Goal: Task Accomplishment & Management: Complete application form

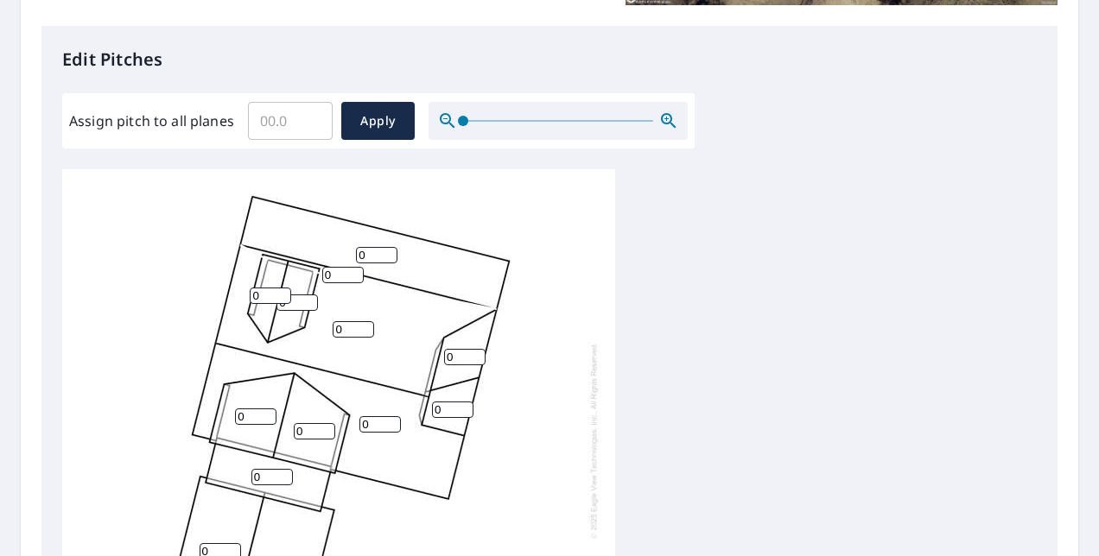
click at [374, 253] on input "0" at bounding box center [376, 255] width 41 height 16
type input "4"
click at [339, 276] on input "0" at bounding box center [342, 275] width 41 height 16
type input "10"
click at [260, 297] on input "0" at bounding box center [270, 296] width 41 height 16
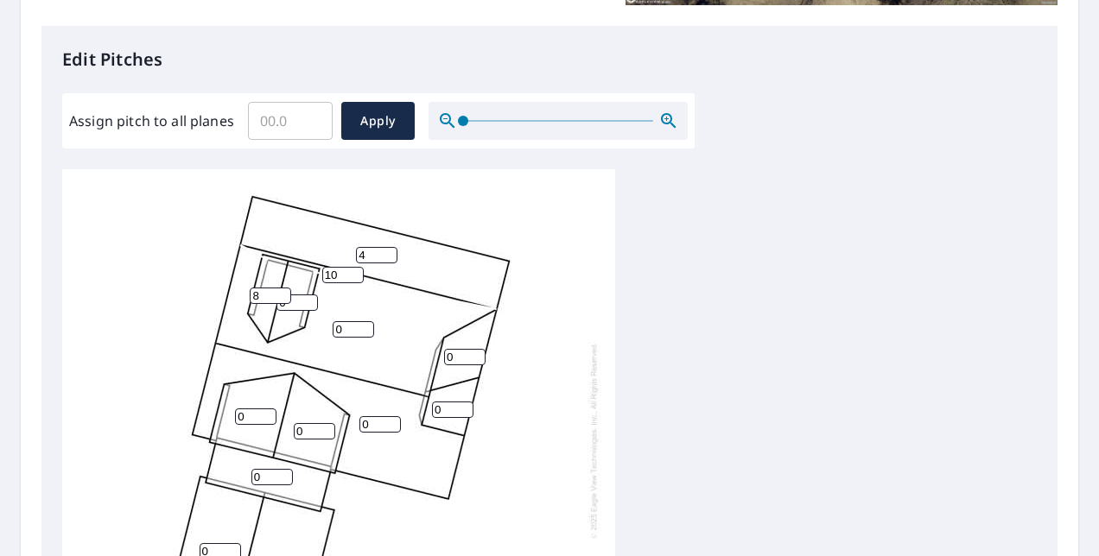
type input "8"
click at [297, 306] on input "0" at bounding box center [296, 303] width 41 height 16
type input "8"
click at [346, 326] on input "0" at bounding box center [353, 329] width 41 height 16
type input "010"
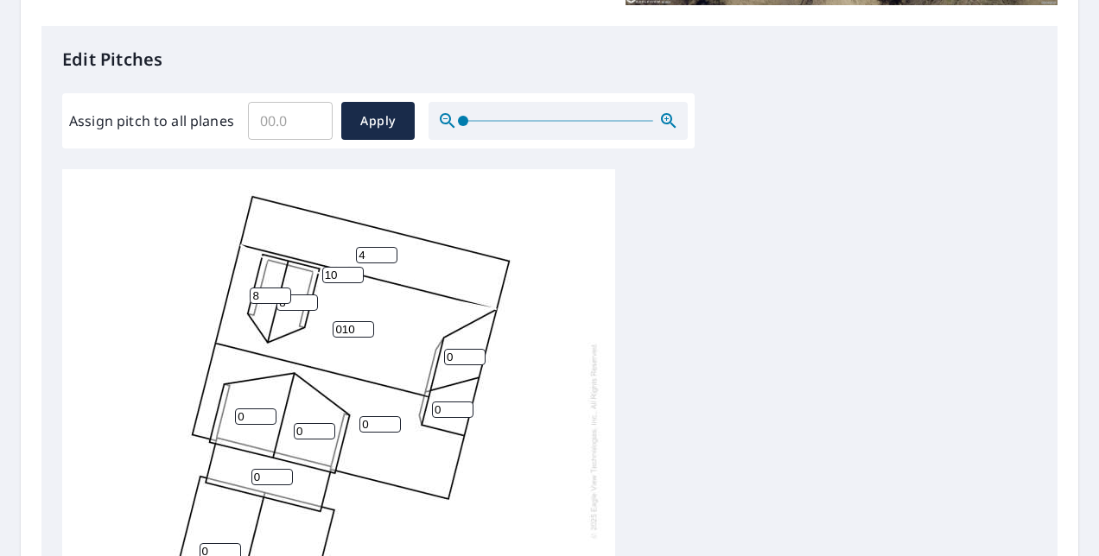
click at [461, 354] on input "0" at bounding box center [464, 357] width 41 height 16
type input "10"
click at [444, 415] on input "0" at bounding box center [452, 410] width 41 height 16
type input "10"
click at [377, 421] on input "0" at bounding box center [379, 424] width 41 height 16
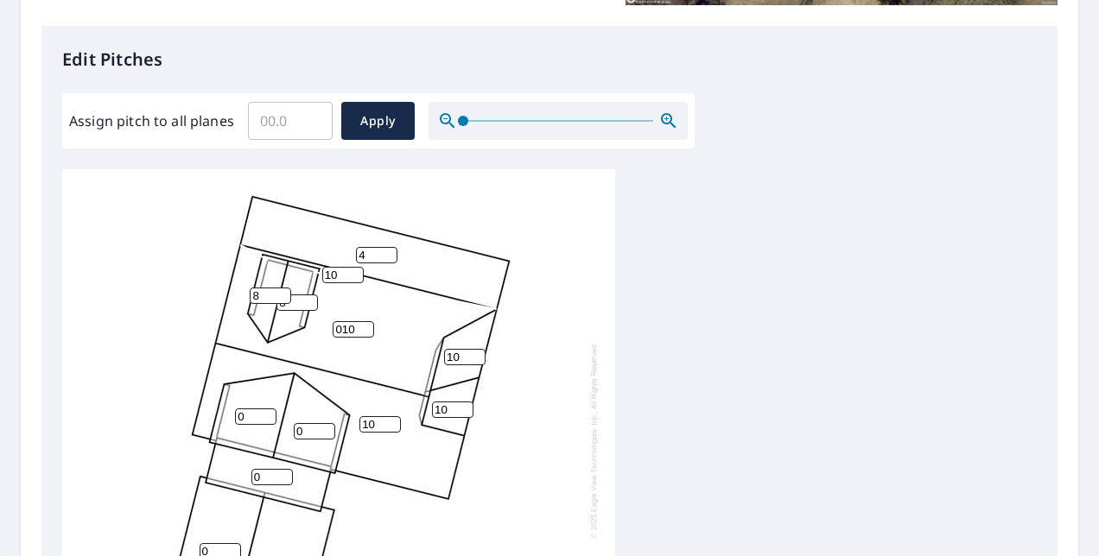
type input "10"
click at [311, 430] on input "0" at bounding box center [314, 431] width 41 height 16
type input "8"
click at [252, 419] on input "0" at bounding box center [255, 417] width 41 height 16
click at [308, 430] on input "8" at bounding box center [314, 431] width 41 height 16
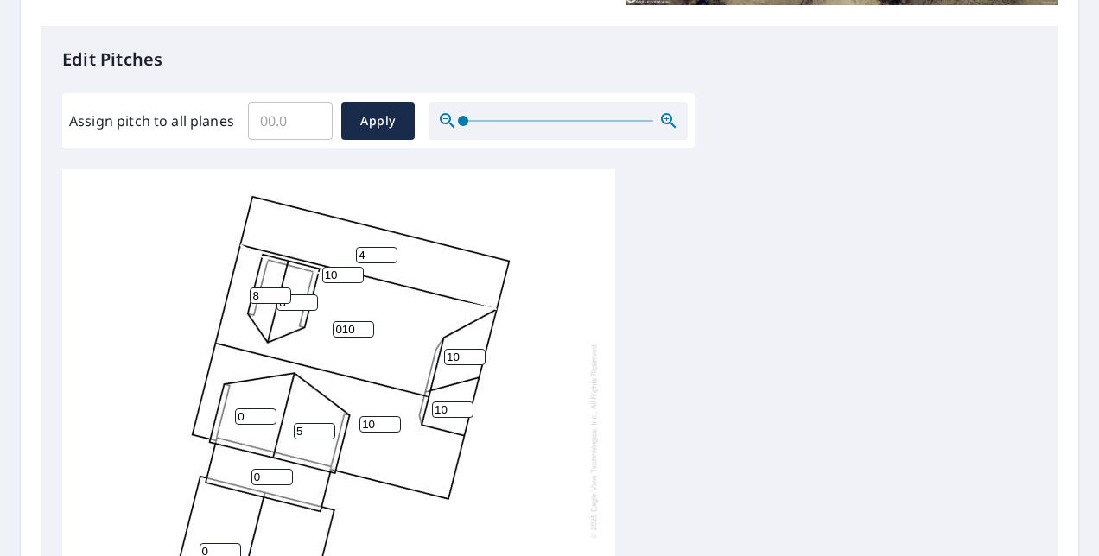
type input "5"
click at [247, 416] on input "0" at bounding box center [255, 417] width 41 height 16
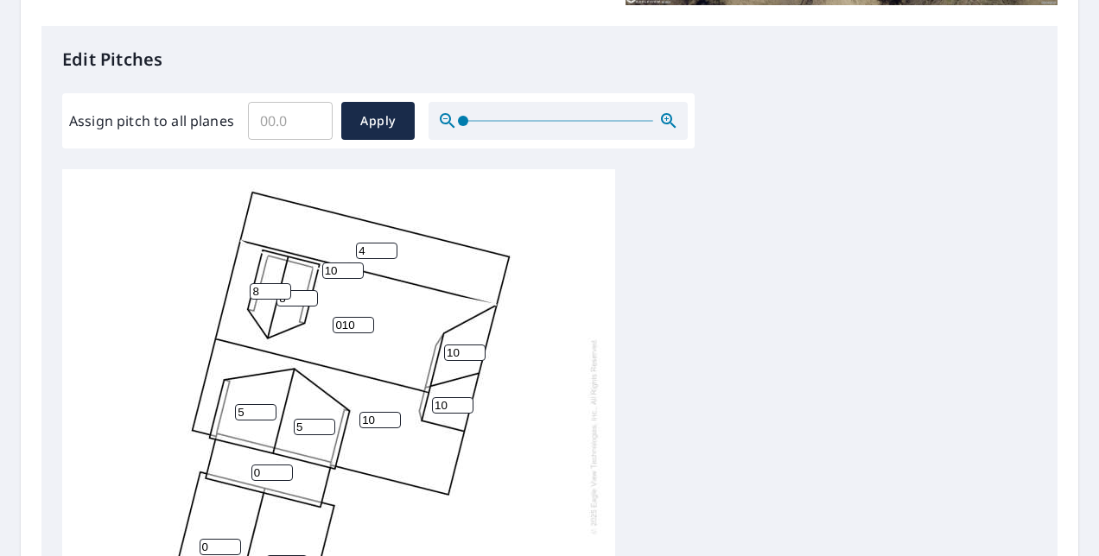
type input "5"
click at [263, 465] on input "0" at bounding box center [271, 473] width 41 height 16
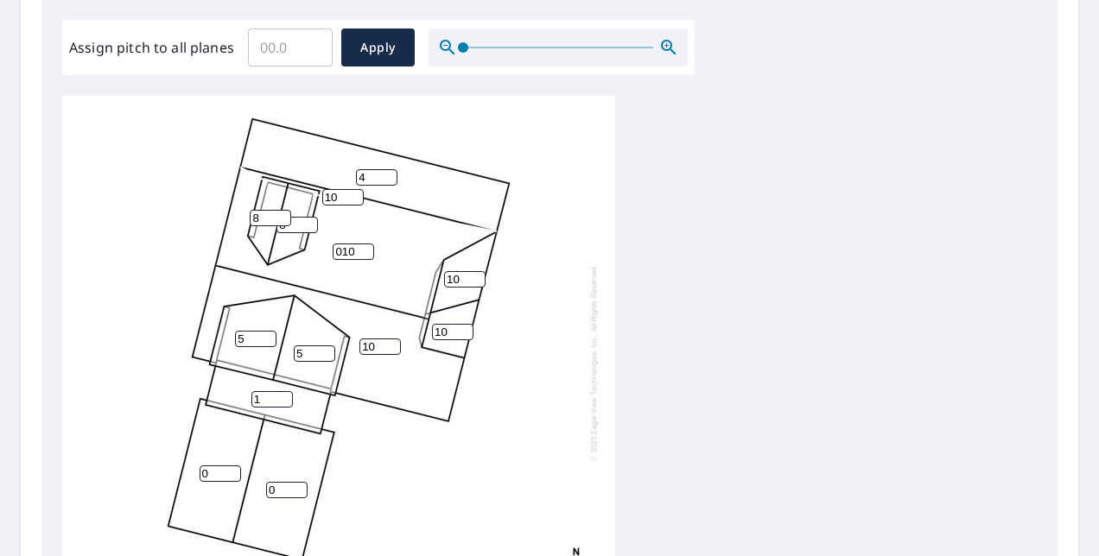
scroll to position [512, 0]
type input "1"
click at [282, 481] on input "0" at bounding box center [286, 489] width 41 height 16
type input "4"
click at [220, 465] on input "0" at bounding box center [220, 473] width 41 height 16
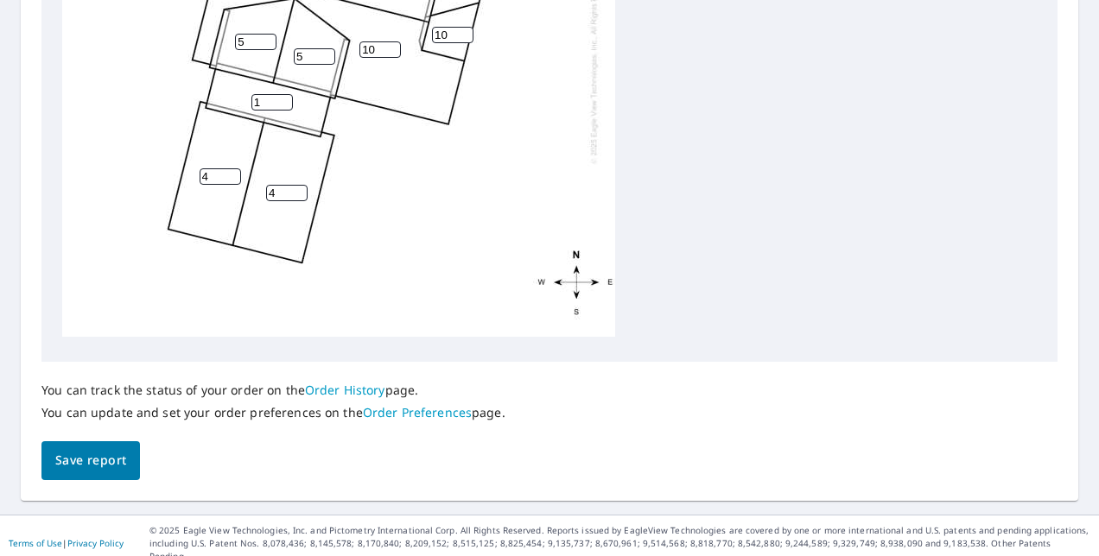
scroll to position [810, 0]
type input "4"
click at [87, 456] on span "Save report" at bounding box center [90, 459] width 71 height 22
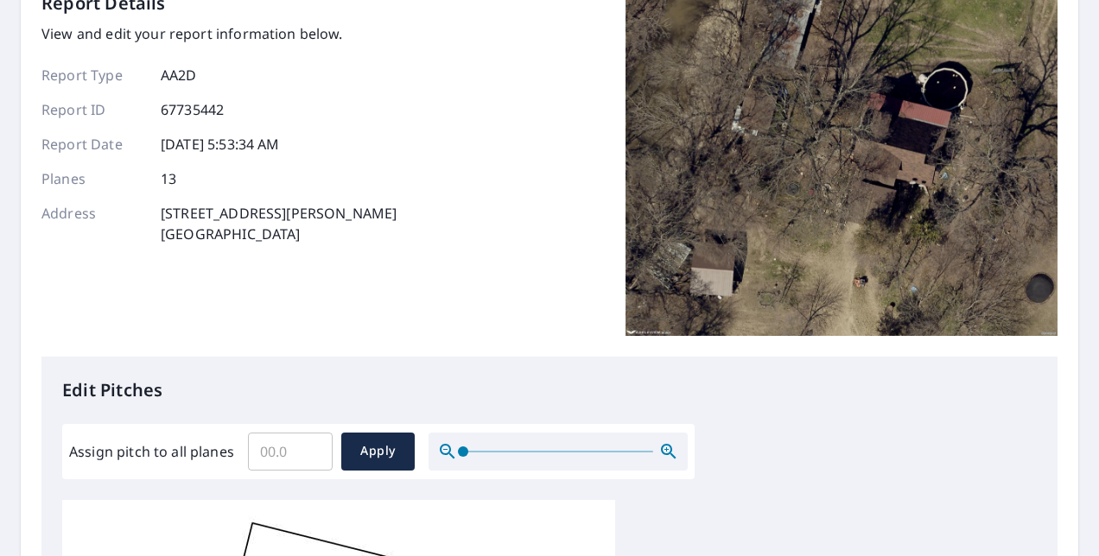
scroll to position [0, 0]
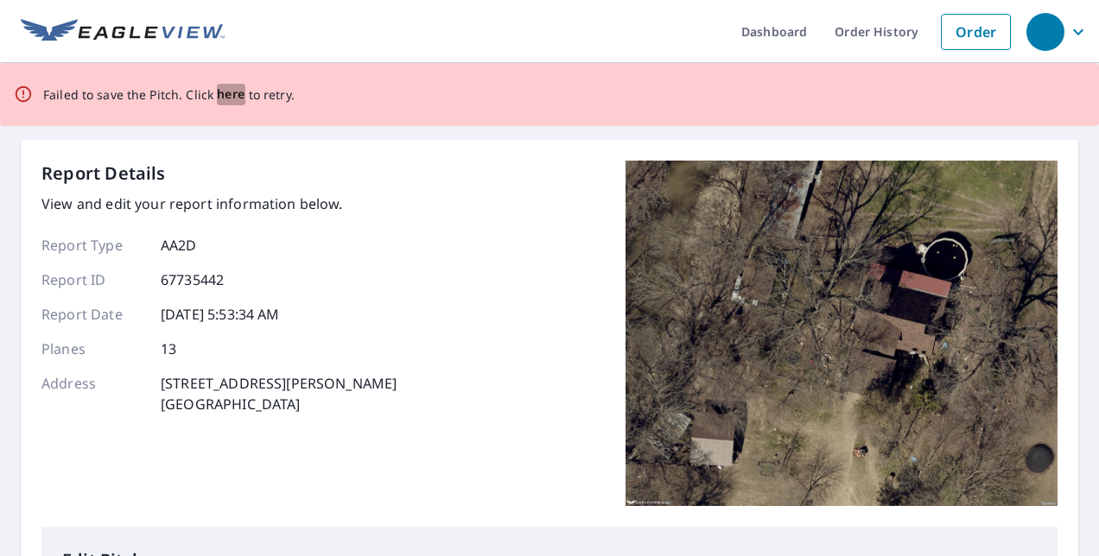
click at [230, 94] on span "here" at bounding box center [231, 95] width 29 height 22
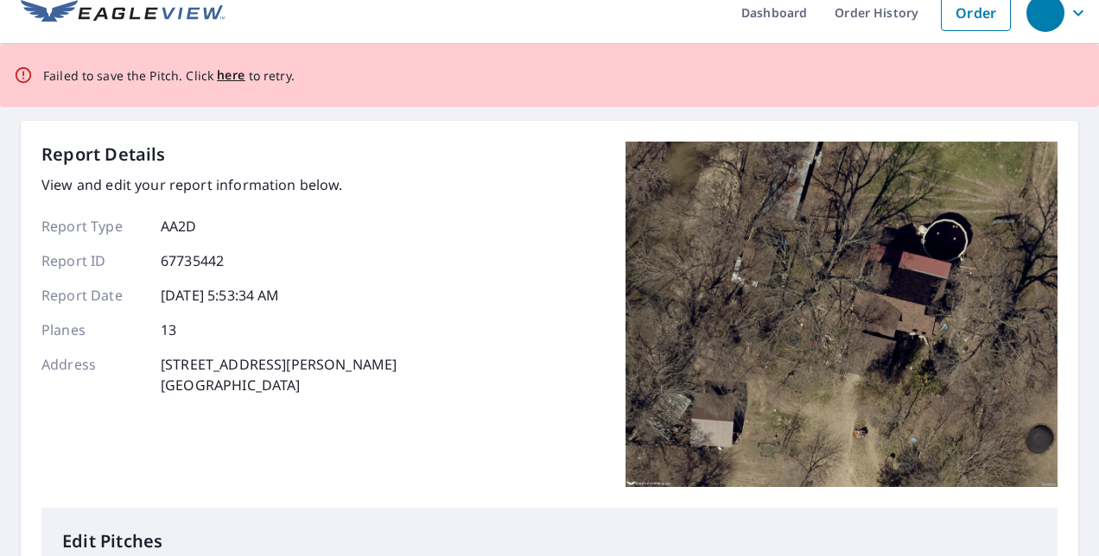
scroll to position [23, 0]
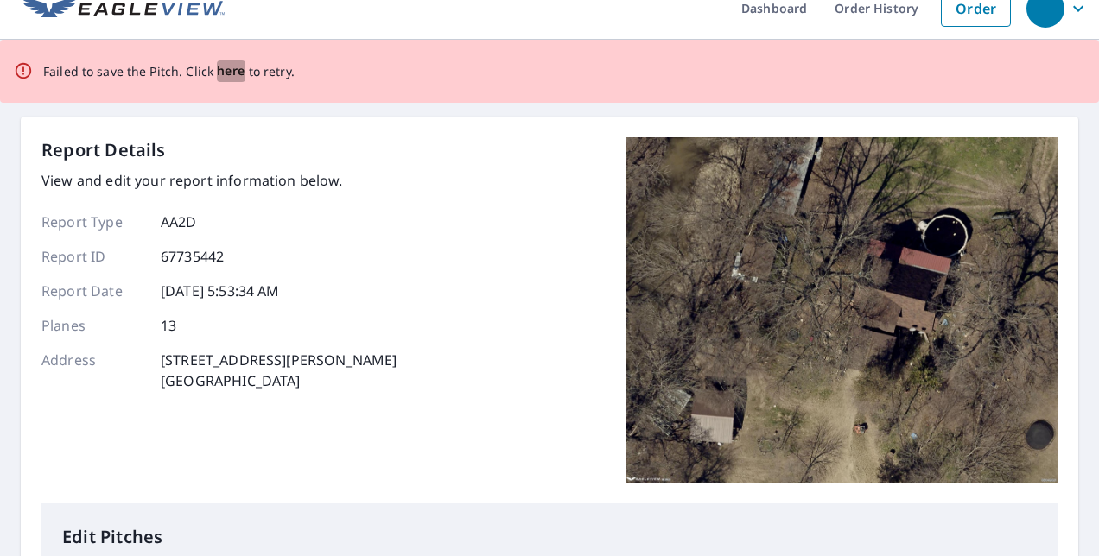
click at [221, 68] on span "here" at bounding box center [231, 71] width 29 height 22
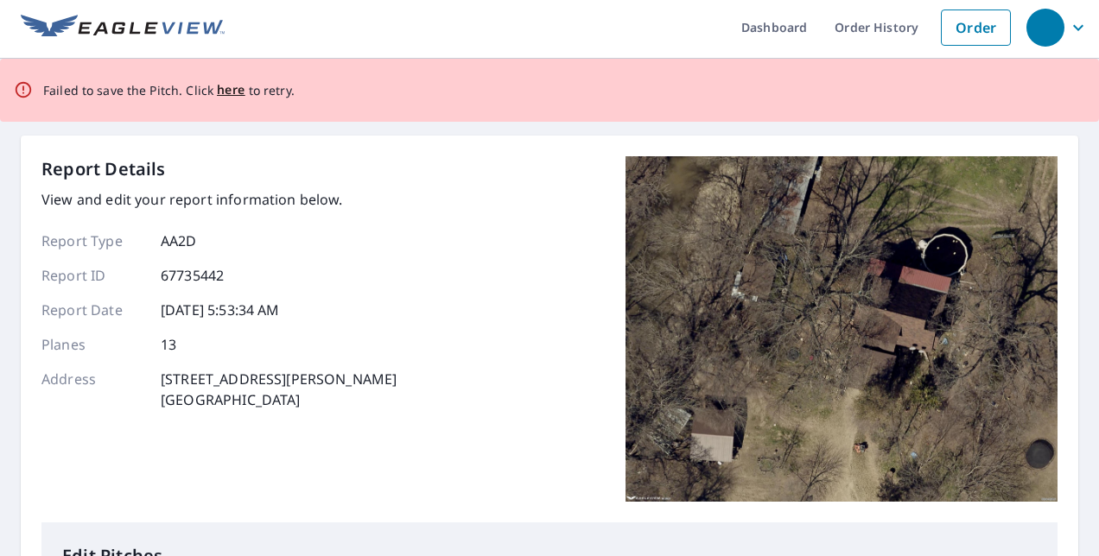
scroll to position [0, 0]
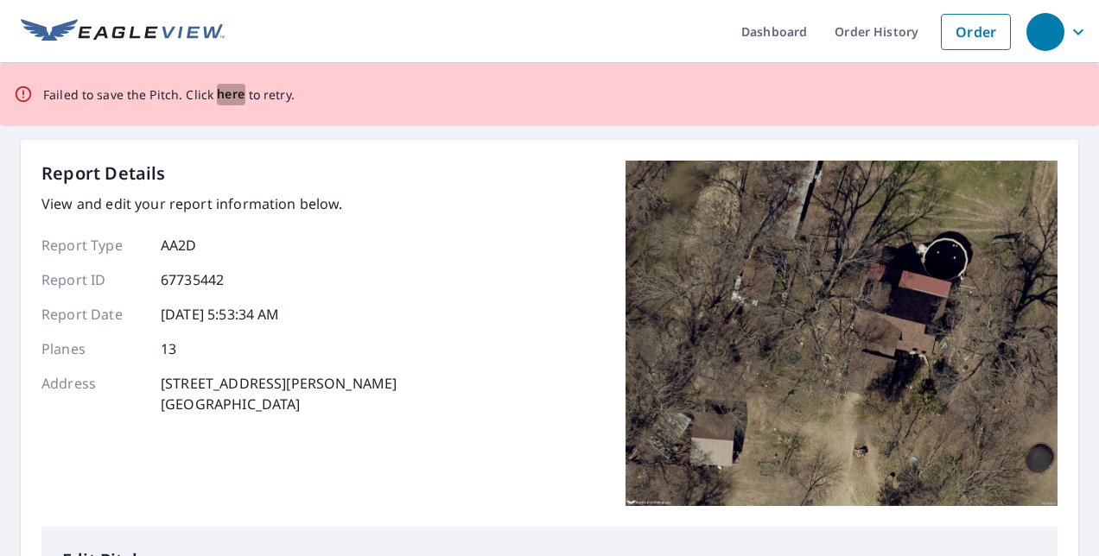
click at [226, 97] on span "here" at bounding box center [231, 95] width 29 height 22
click at [482, 283] on div "Report Details View and edit your report information below. Report Type AA2D Re…" at bounding box center [549, 343] width 1016 height 366
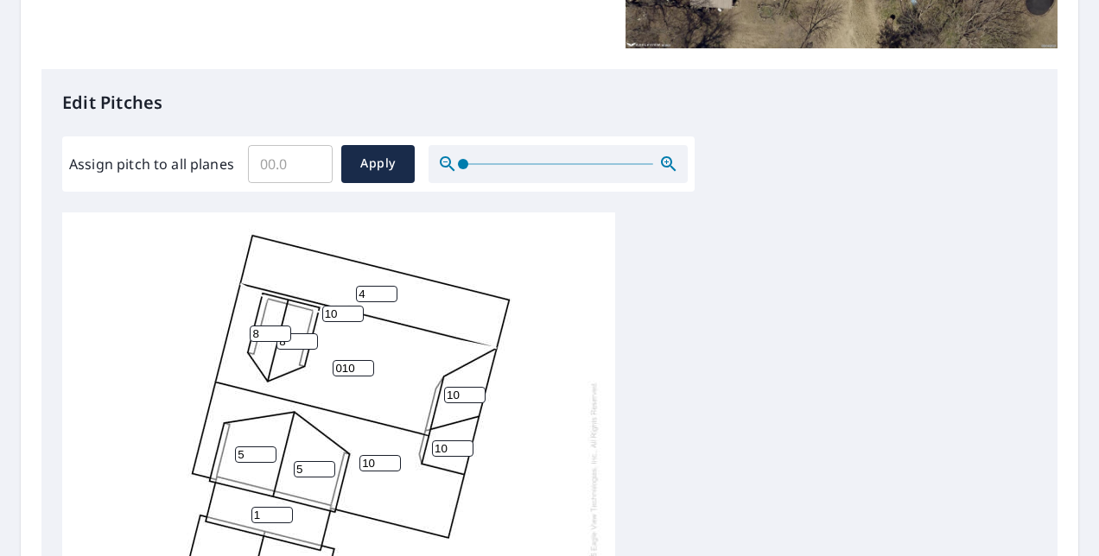
scroll to position [459, 0]
click at [302, 333] on input "8" at bounding box center [296, 341] width 41 height 16
type input "8"
click at [355, 359] on input "010" at bounding box center [353, 367] width 41 height 16
type input "0"
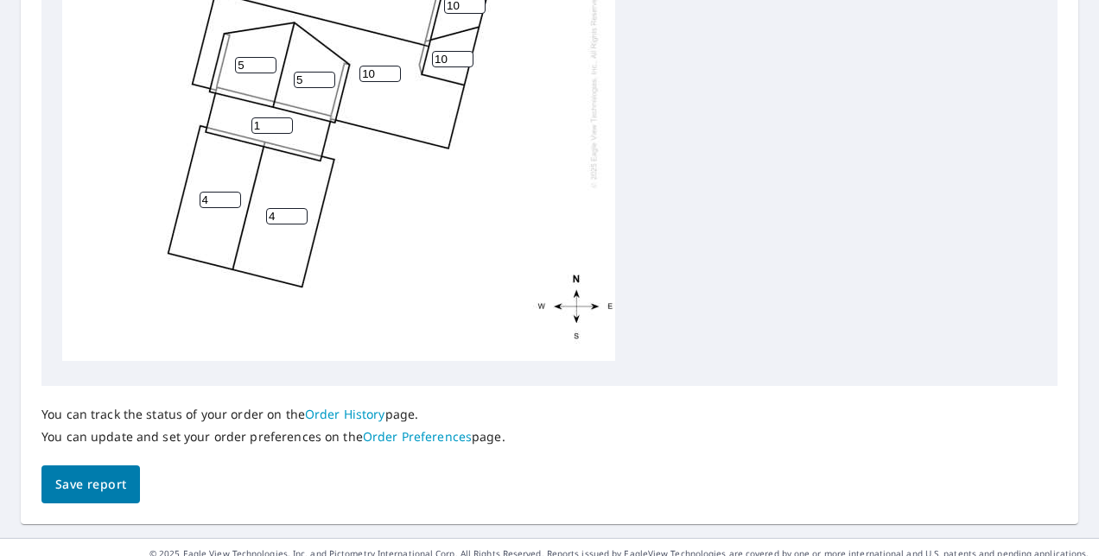
scroll to position [855, 0]
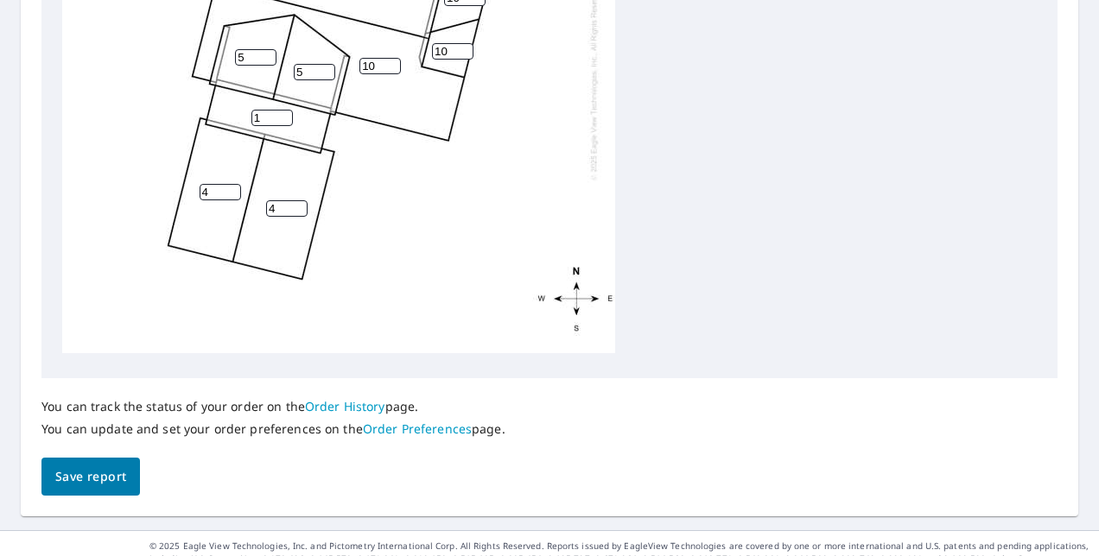
type input "10"
click at [103, 472] on span "Save report" at bounding box center [90, 478] width 71 height 22
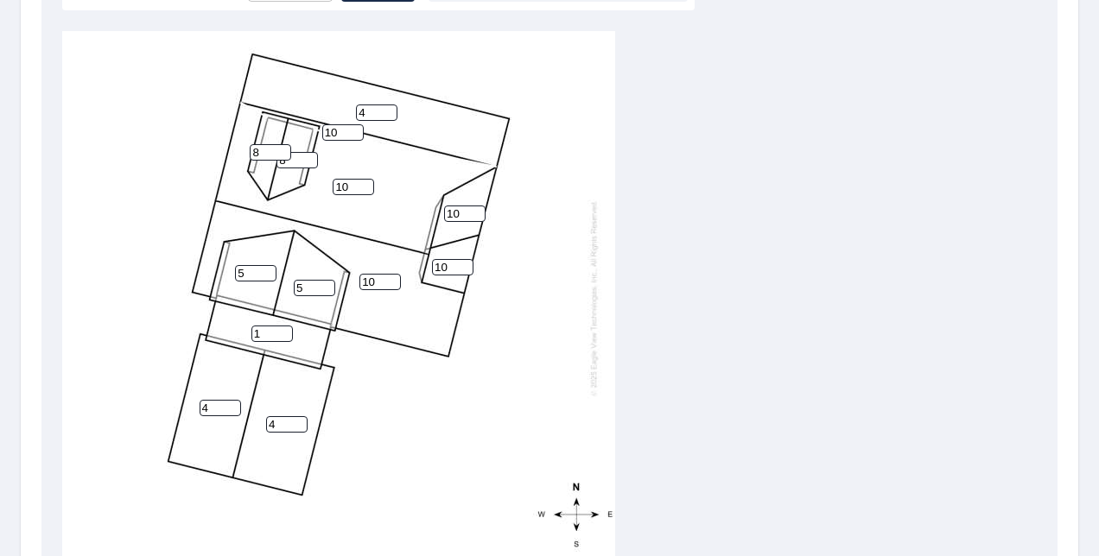
scroll to position [638, 0]
click at [294, 153] on input "8" at bounding box center [296, 161] width 41 height 16
type input "8"
type input "5"
click at [268, 145] on input "8" at bounding box center [270, 153] width 41 height 16
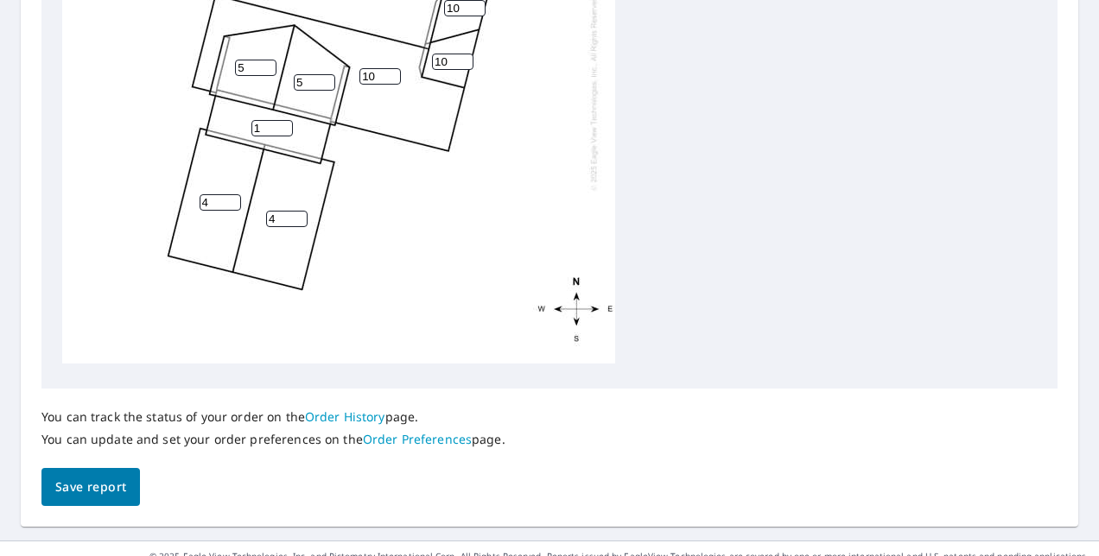
scroll to position [873, 0]
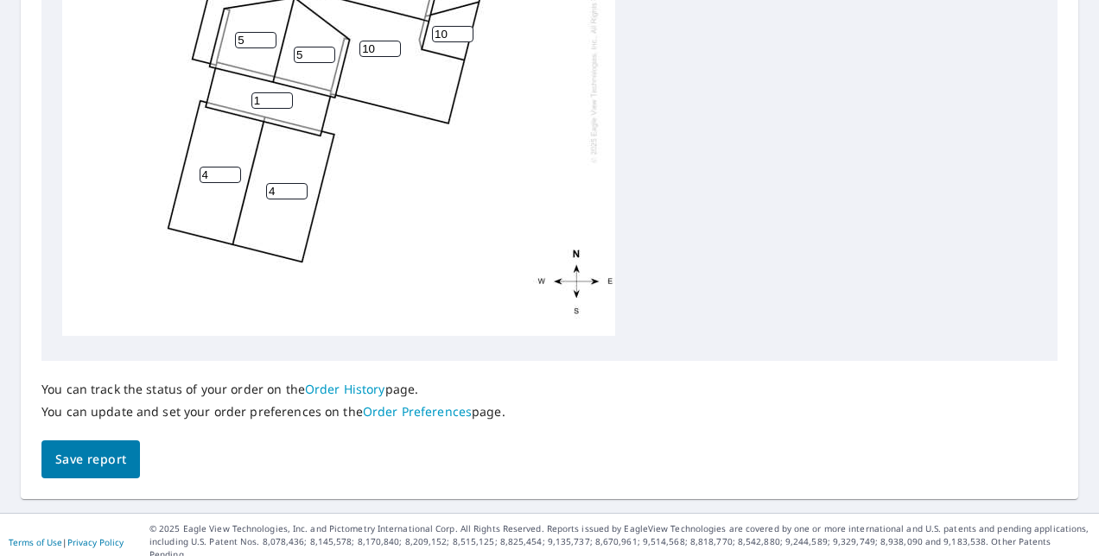
type input "5"
click at [270, 92] on input "1" at bounding box center [271, 100] width 41 height 16
type input "4"
click at [79, 469] on button "Save report" at bounding box center [90, 460] width 98 height 39
click at [99, 454] on span "Save report" at bounding box center [90, 460] width 71 height 22
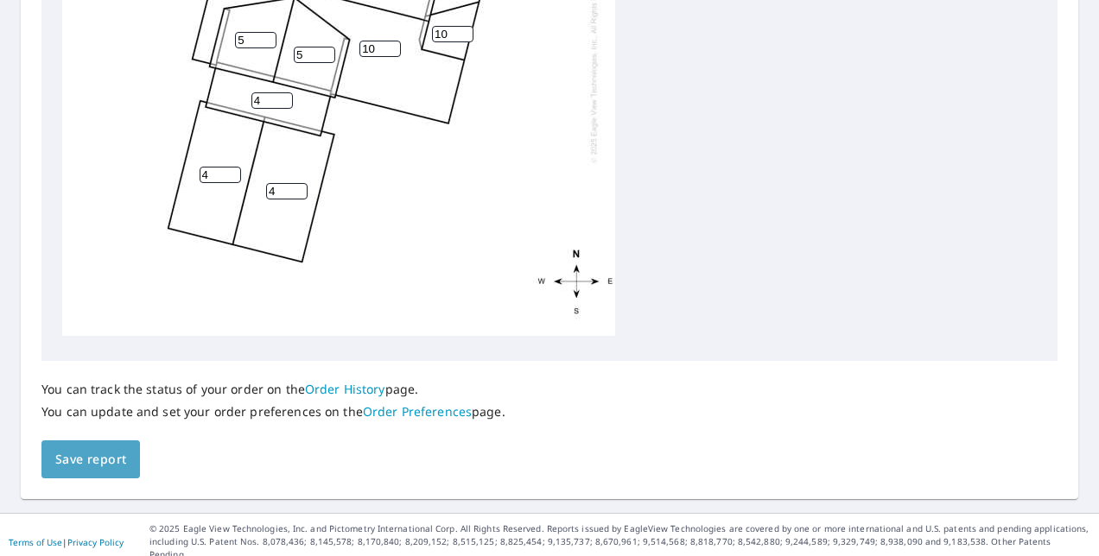
click at [77, 462] on span "Save report" at bounding box center [90, 460] width 71 height 22
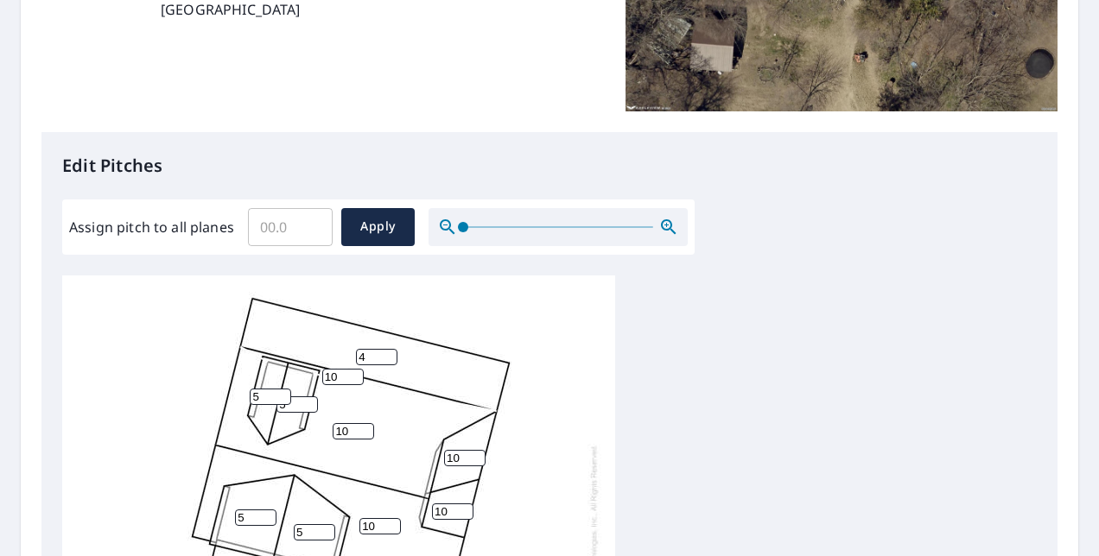
scroll to position [403, 0]
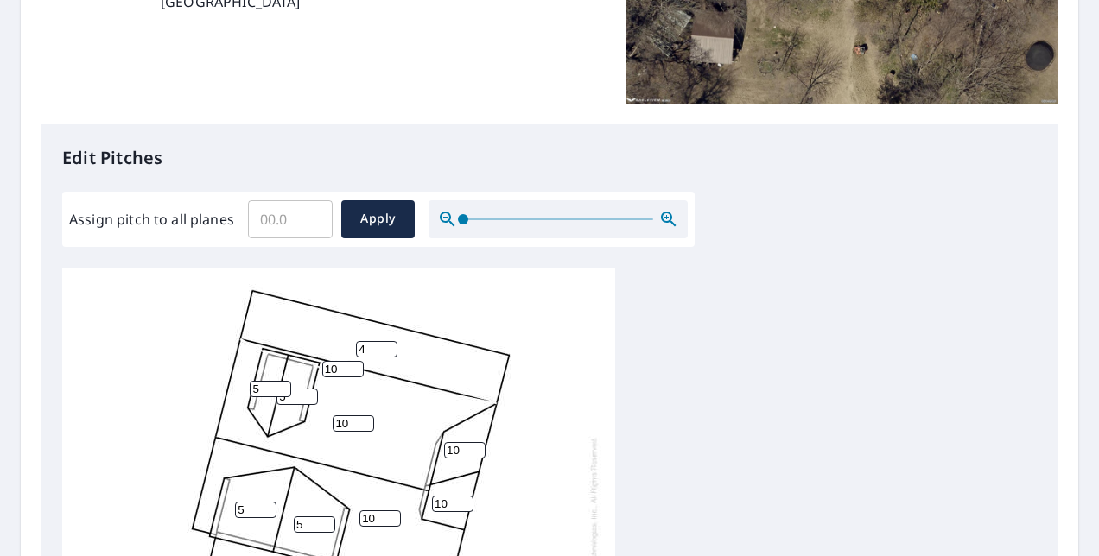
click at [338, 361] on input "10" at bounding box center [342, 369] width 41 height 16
type input "1"
type input "12"
click at [351, 416] on input "10" at bounding box center [353, 424] width 41 height 16
type input "1"
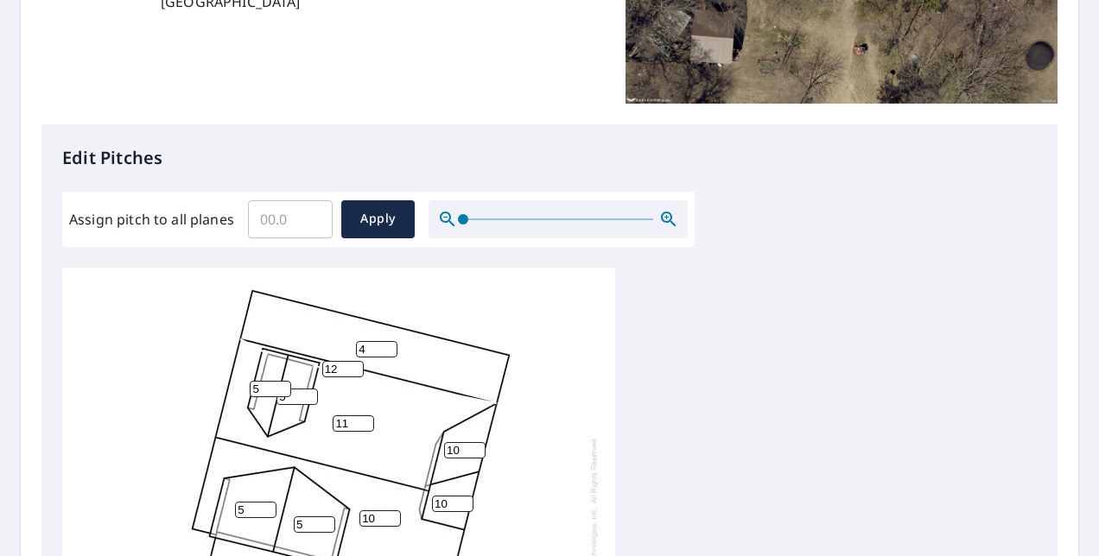
type input "10"
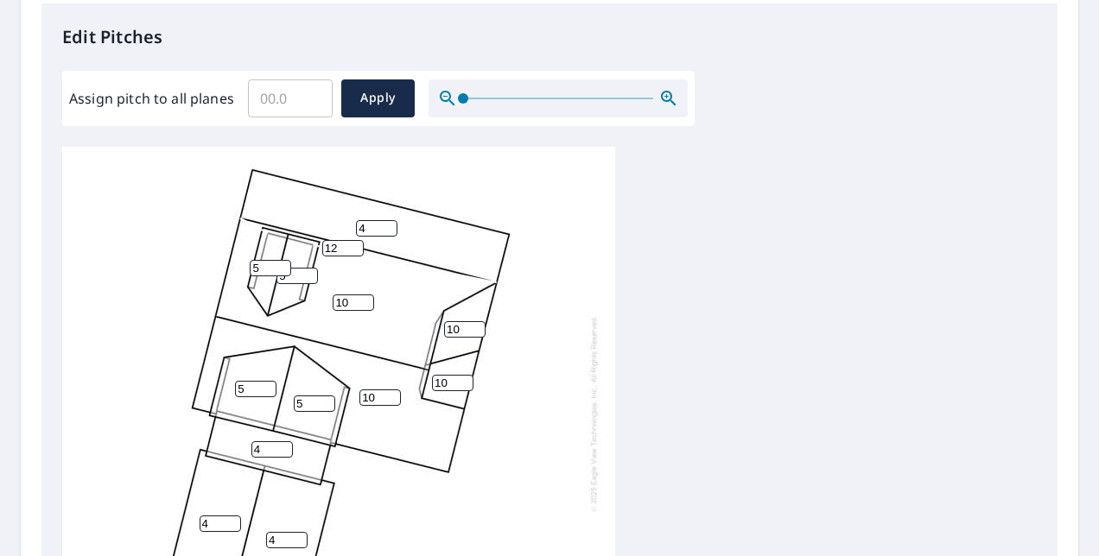
click at [373, 390] on input "10" at bounding box center [379, 398] width 41 height 16
type input "1"
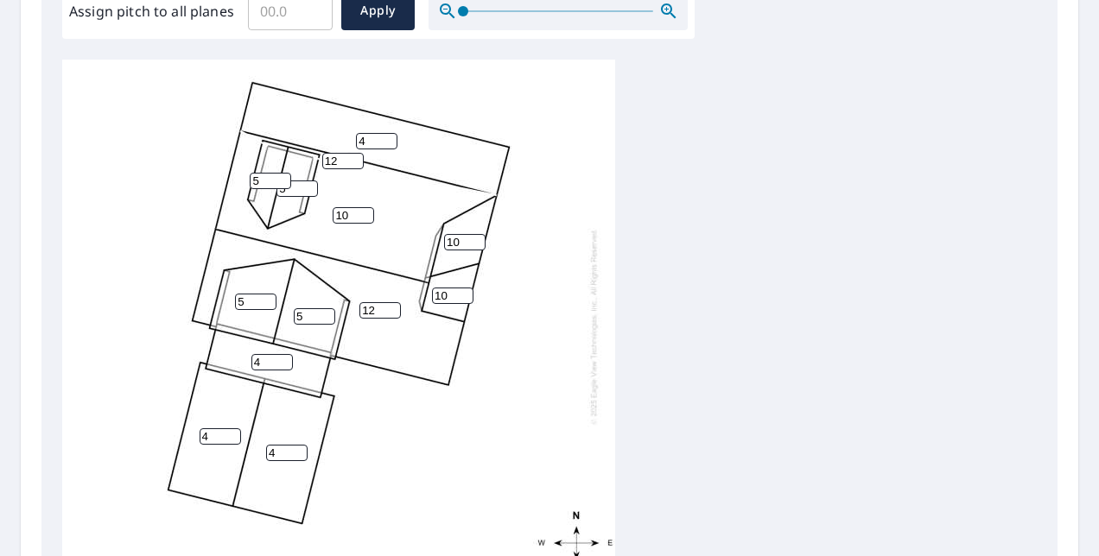
scroll to position [612, 0]
type input "12"
click at [294, 180] on input "5" at bounding box center [296, 188] width 41 height 16
type input "8"
click at [265, 172] on input "5" at bounding box center [270, 180] width 41 height 16
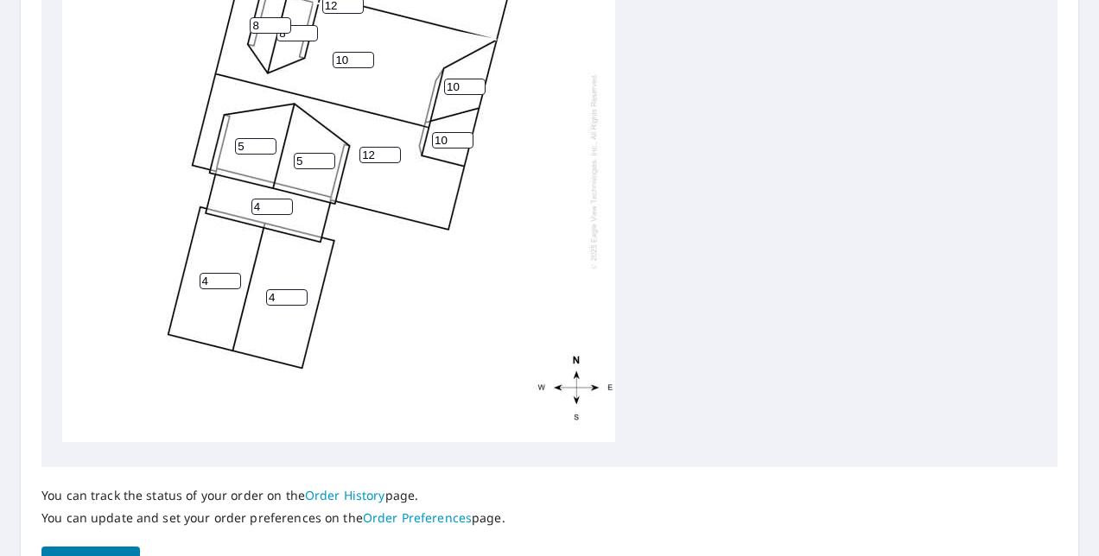
scroll to position [873, 0]
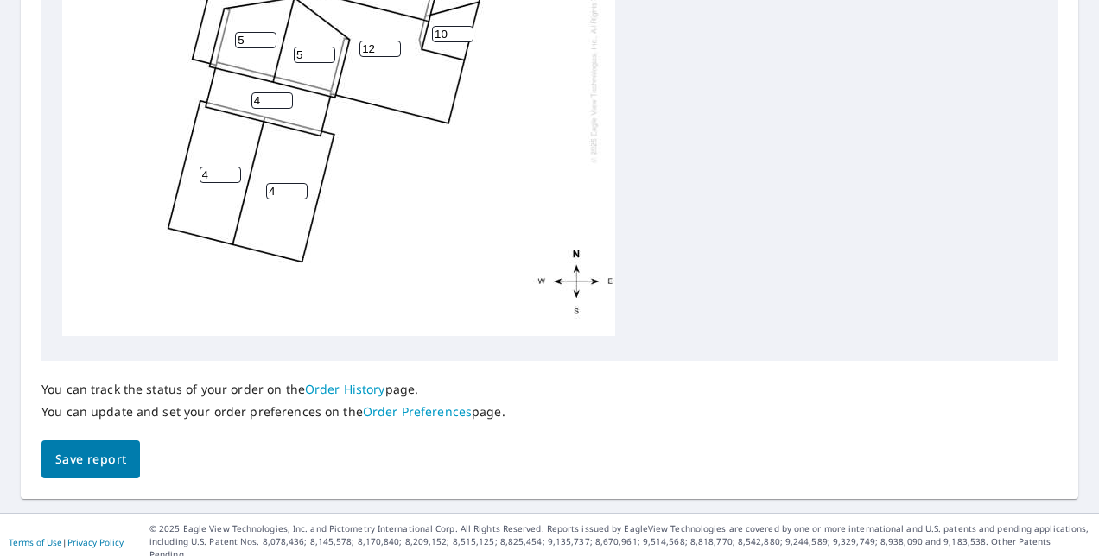
type input "8"
click at [131, 460] on button "Save report" at bounding box center [90, 460] width 98 height 39
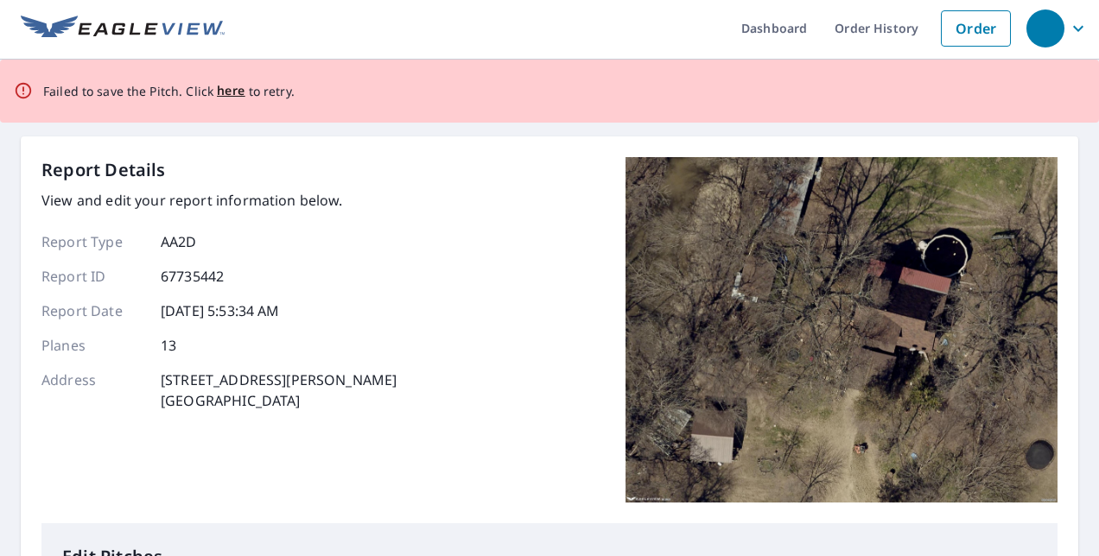
scroll to position [0, 0]
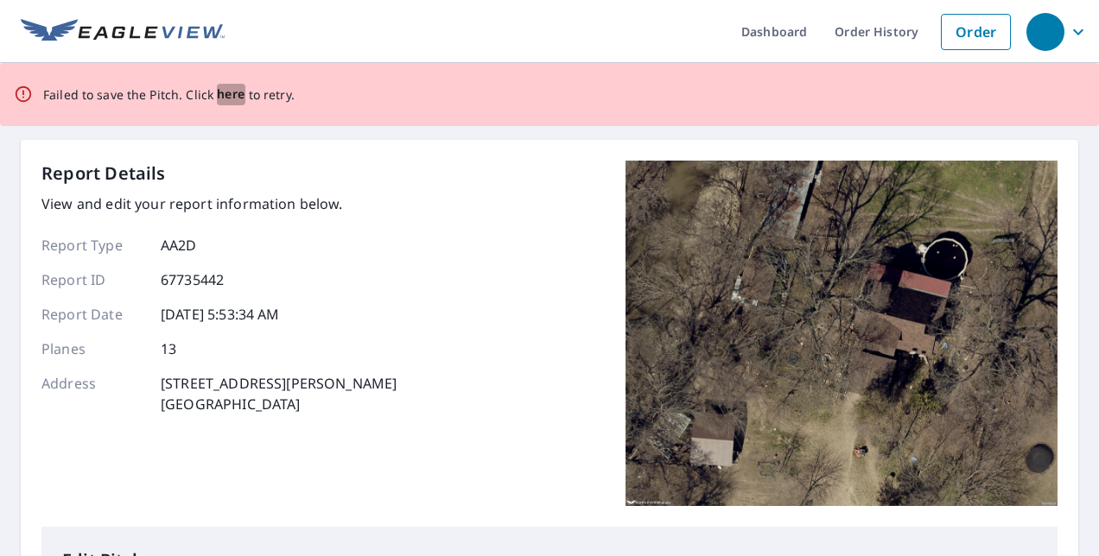
click at [232, 98] on span "here" at bounding box center [231, 95] width 29 height 22
